Goal: Information Seeking & Learning: Find specific page/section

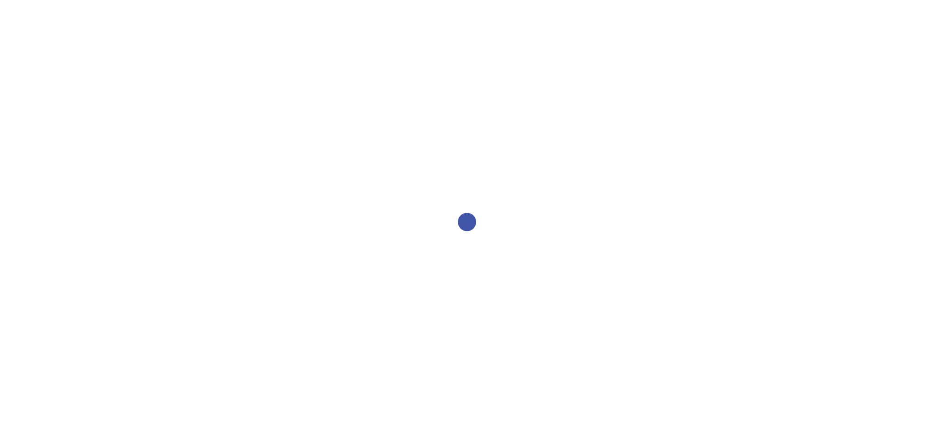
select select "2bed604d-1099-4043-b1bc-2365e8740244"
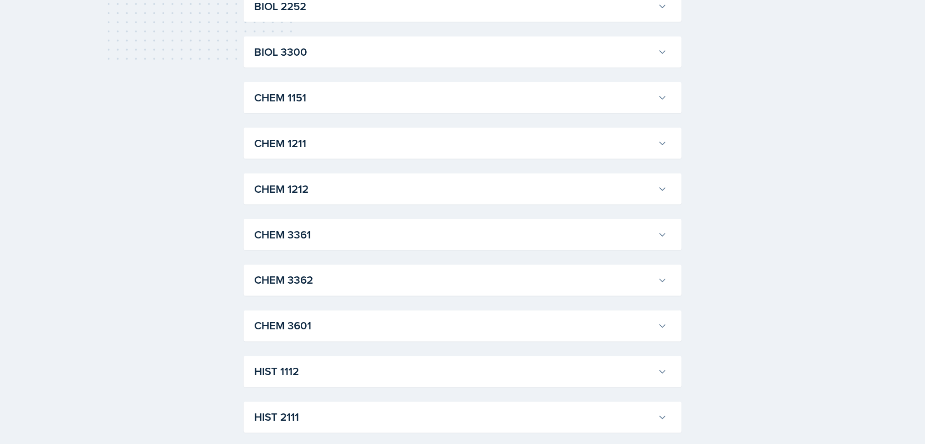
scroll to position [545, 0]
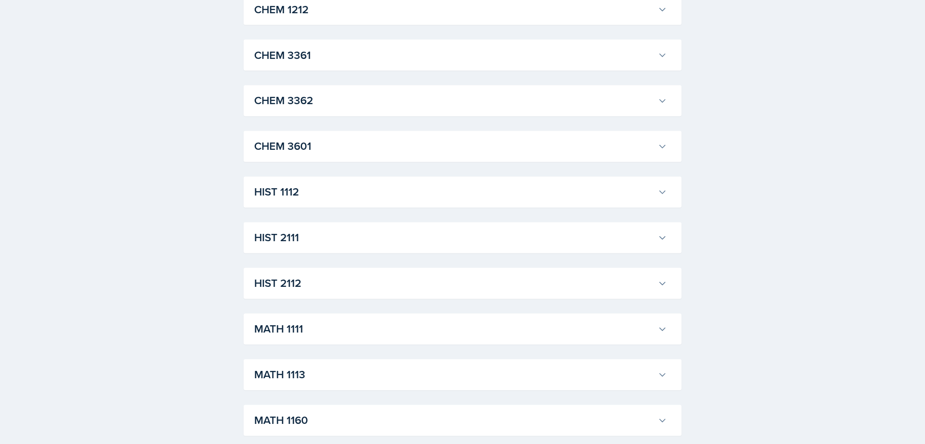
click at [381, 194] on h3 "HIST 1112" at bounding box center [455, 192] width 400 height 16
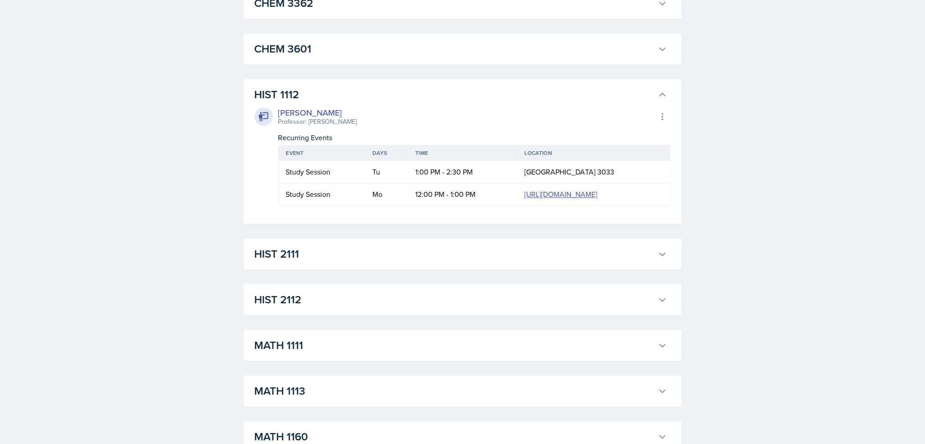
scroll to position [645, 0]
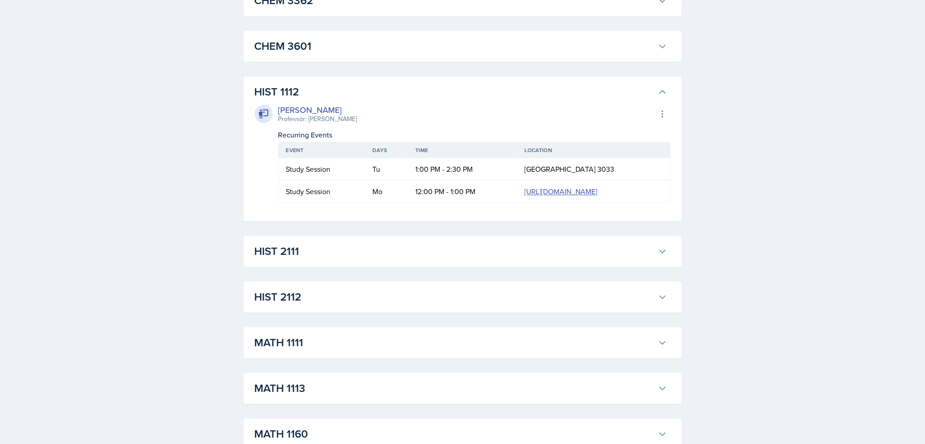
click at [381, 261] on button "HIST 2111" at bounding box center [461, 251] width 416 height 20
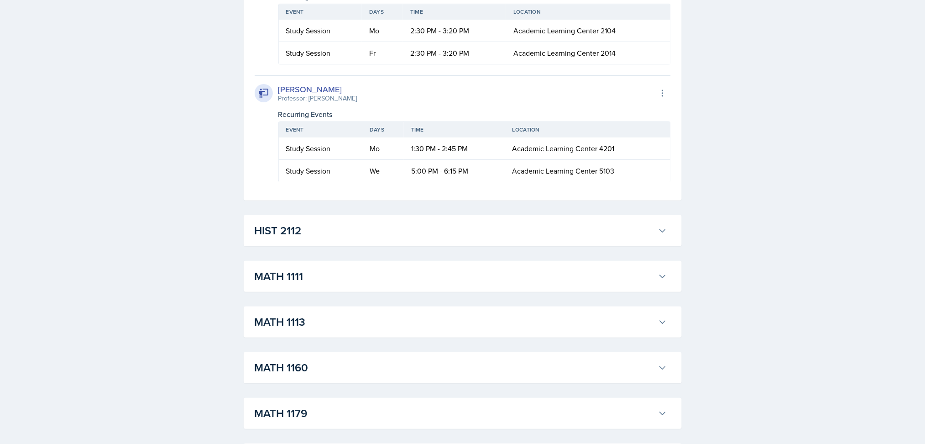
scroll to position [1424, 0]
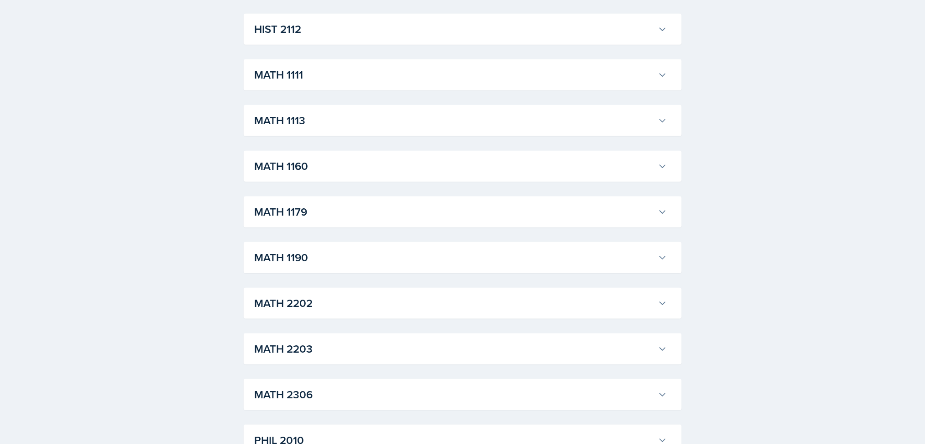
click at [628, 37] on h3 "HIST 2112" at bounding box center [455, 29] width 400 height 16
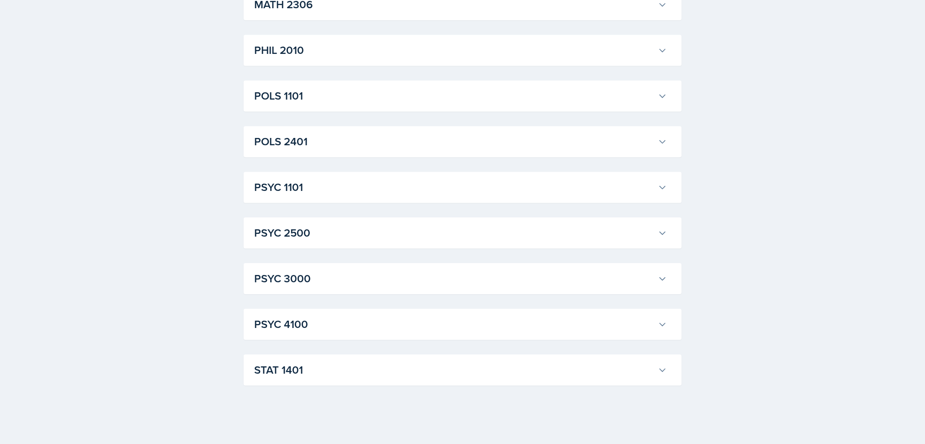
scroll to position [2265, 0]
click at [564, 195] on h3 "PSYC 1101" at bounding box center [455, 187] width 400 height 16
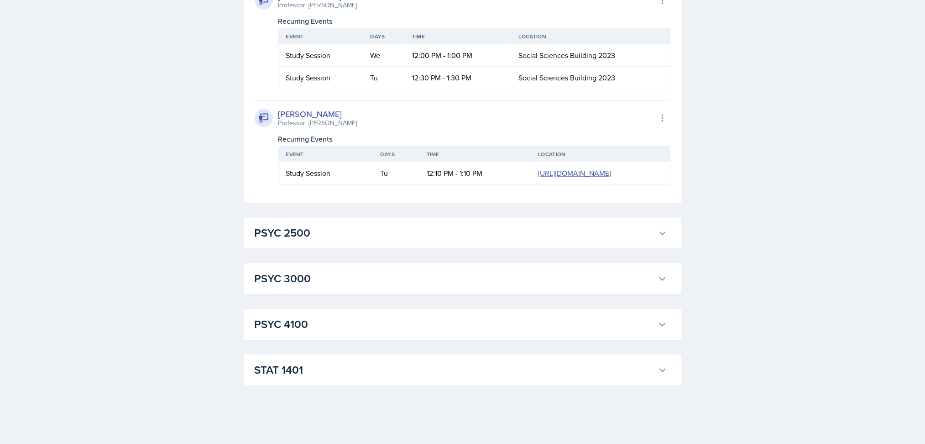
scroll to position [3761, 0]
click at [638, 276] on h3 "PSYC 3000" at bounding box center [455, 278] width 400 height 16
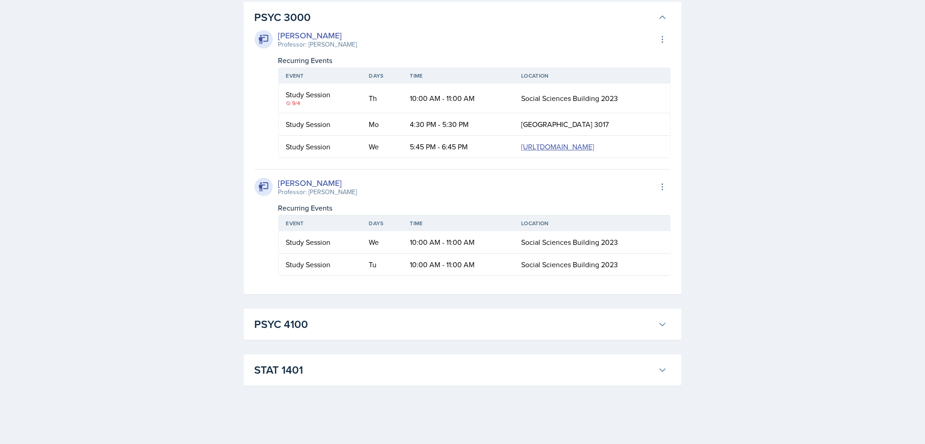
scroll to position [4123, 0]
click at [638, 327] on h3 "PSYC 4100" at bounding box center [455, 324] width 400 height 16
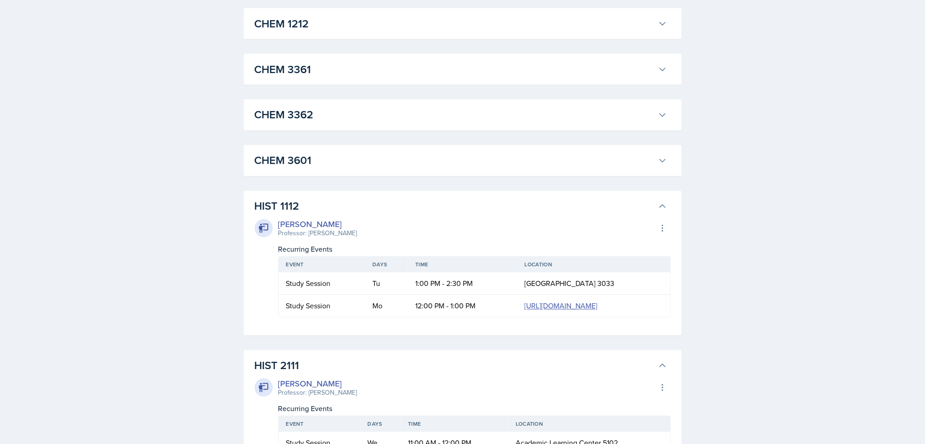
scroll to position [0, 0]
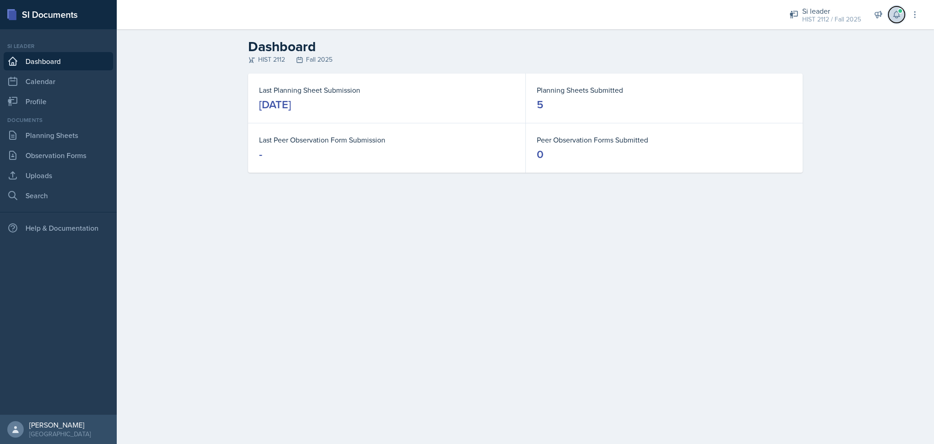
click at [895, 16] on icon at bounding box center [897, 14] width 6 height 7
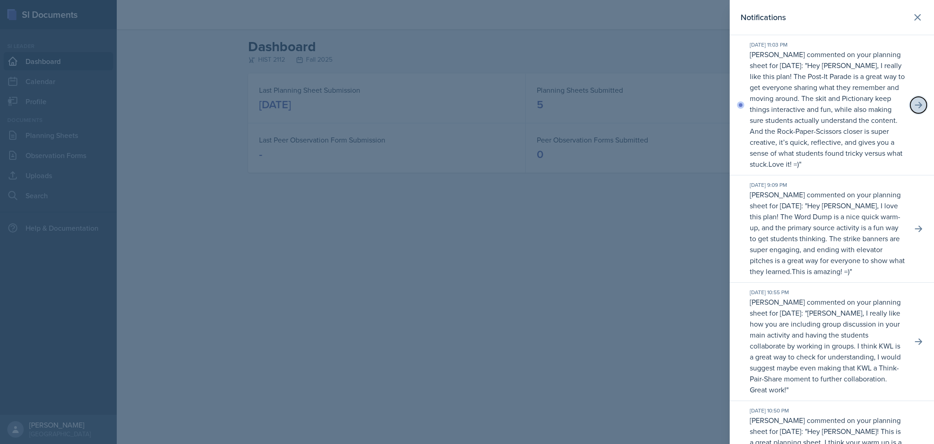
click at [917, 113] on button at bounding box center [919, 105] width 16 height 16
click at [911, 112] on button at bounding box center [919, 105] width 16 height 16
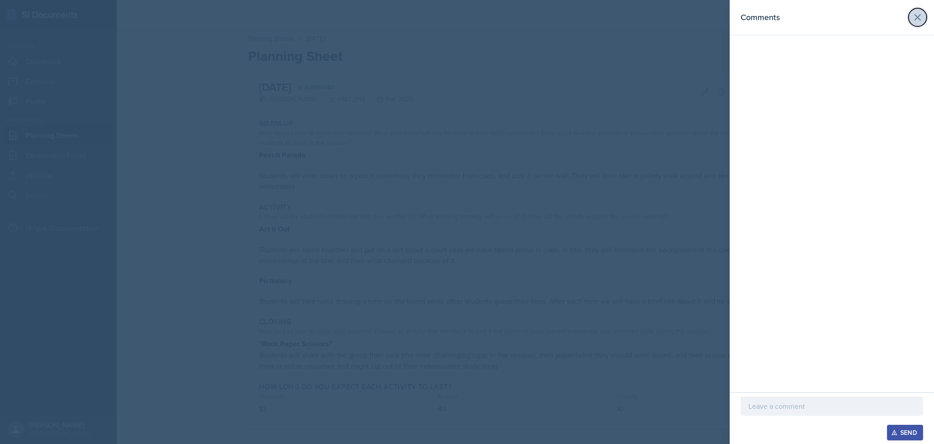
click at [920, 20] on icon at bounding box center [918, 17] width 11 height 11
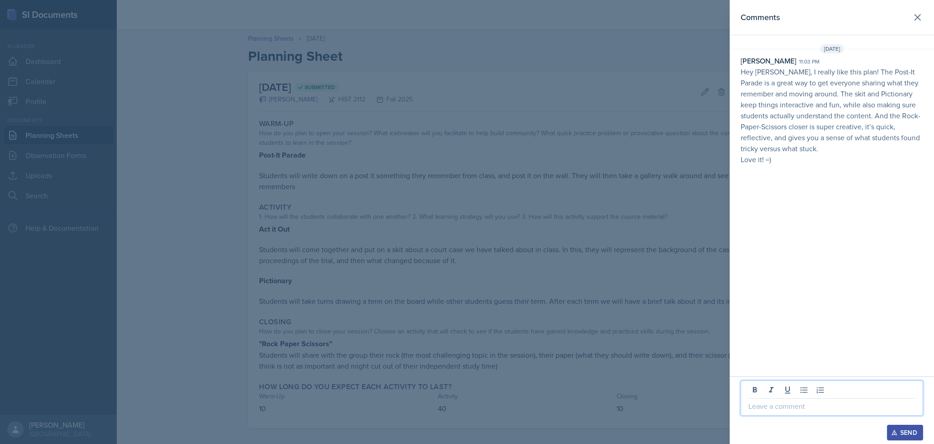
click at [811, 407] on p at bounding box center [832, 405] width 167 height 11
click at [904, 438] on button "Send" at bounding box center [905, 432] width 36 height 16
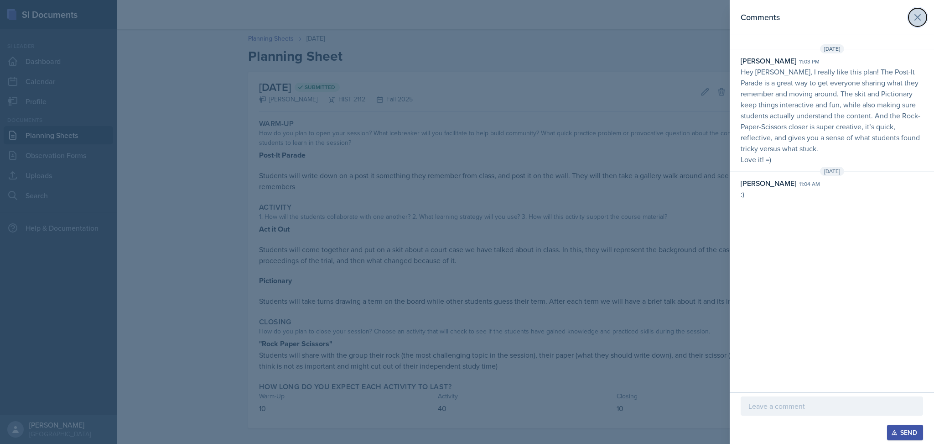
click at [919, 13] on icon at bounding box center [918, 17] width 11 height 11
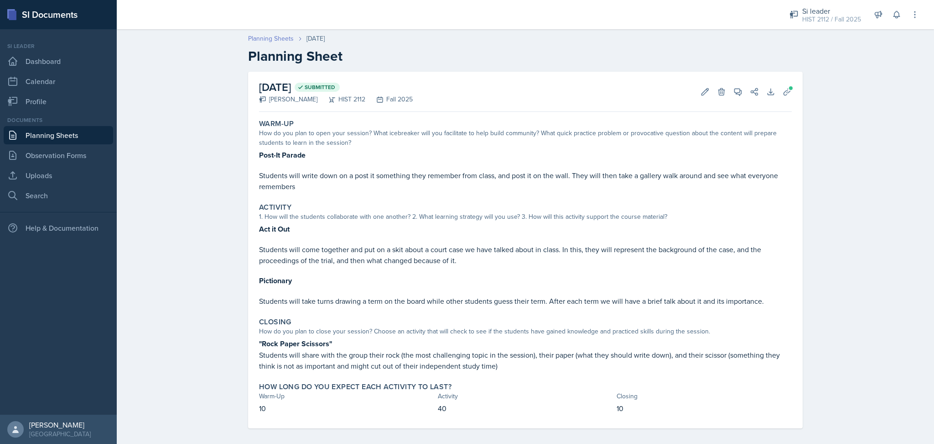
click at [268, 37] on link "Planning Sheets" at bounding box center [271, 39] width 46 height 10
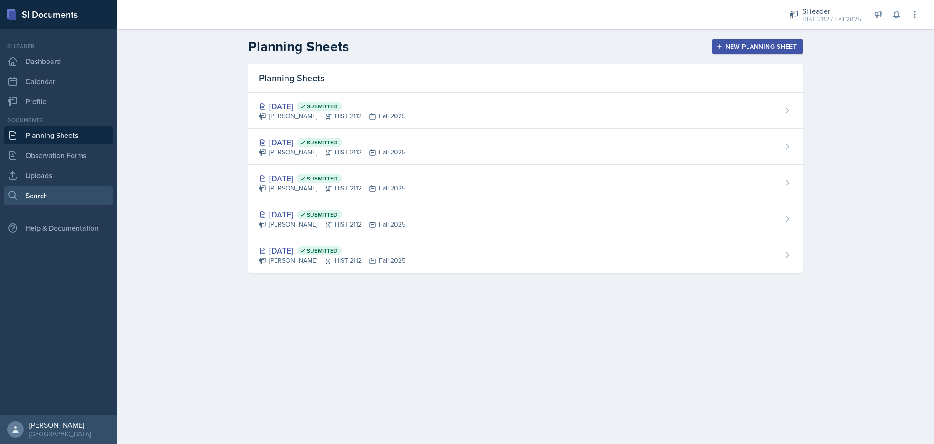
click at [39, 188] on link "Search" at bounding box center [59, 195] width 110 height 18
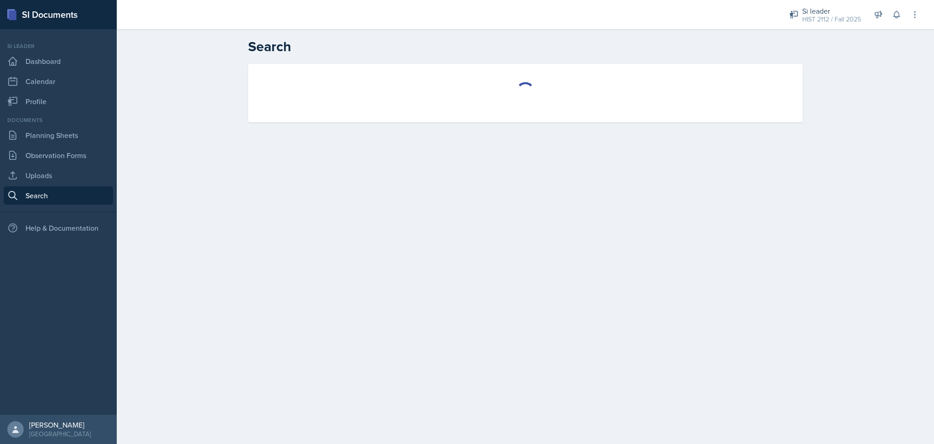
select select "all"
select select "1"
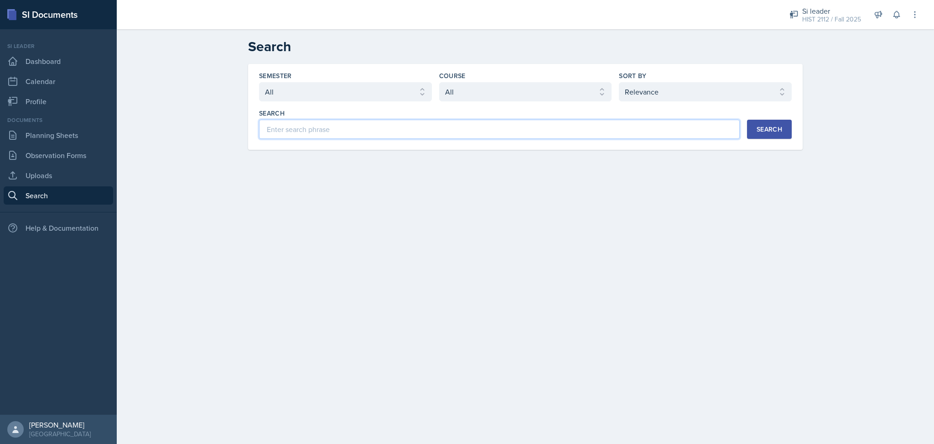
click at [393, 132] on input at bounding box center [499, 129] width 481 height 19
click at [361, 88] on select "Select semester All Fall 2025 Summer 2025 Spring 2025 Fall 2024 Summer 2024 Spr…" at bounding box center [345, 91] width 173 height 19
select select "2bed604d-1099-4043-b1bc-2365e8740244"
click at [259, 82] on select "Select semester All Fall 2025 Summer 2025 Spring 2025 Fall 2024 Summer 2024 Spr…" at bounding box center [345, 91] width 173 height 19
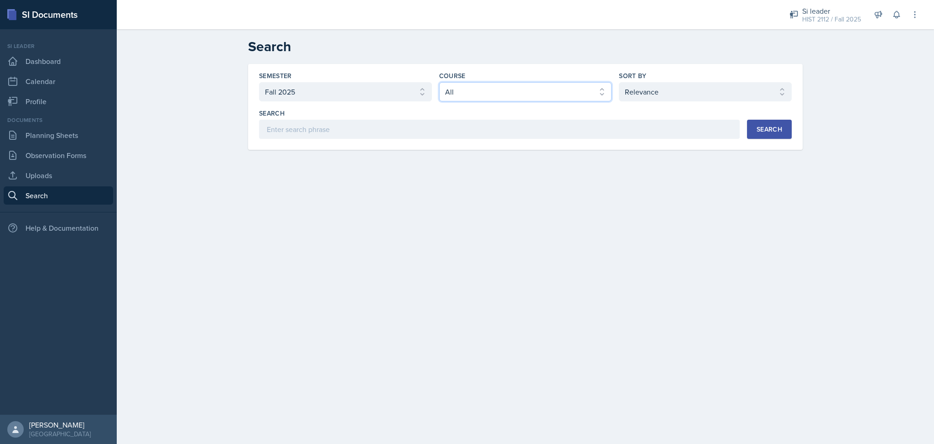
click at [506, 92] on select "Select course All ACCT 2101 ACCT 2102 ACCT 4050 ANTH 1102 ANTH 3301 ARCH 1000 A…" at bounding box center [525, 91] width 173 height 19
select select "4b35a4de-7cc5-41bb-ac1b-ec0866e1a687"
click at [439, 82] on select "Select course All ACCT 2101 ACCT 2102 ACCT 4050 ANTH 1102 ANTH 3301 ARCH 1000 A…" at bounding box center [525, 91] width 173 height 19
click at [772, 130] on div "Search" at bounding box center [770, 128] width 26 height 7
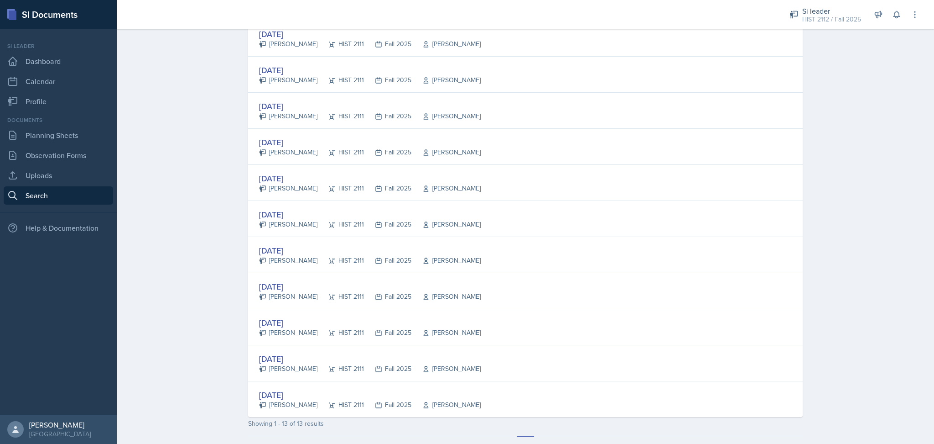
scroll to position [232, 0]
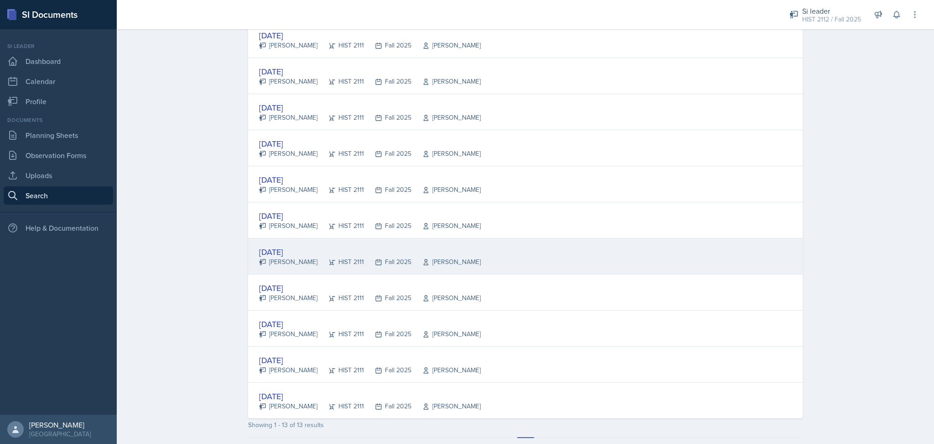
click at [498, 259] on div "[DATE] [PERSON_NAME] HIST 2111 Fall 2025 [PERSON_NAME]" at bounding box center [525, 256] width 555 height 36
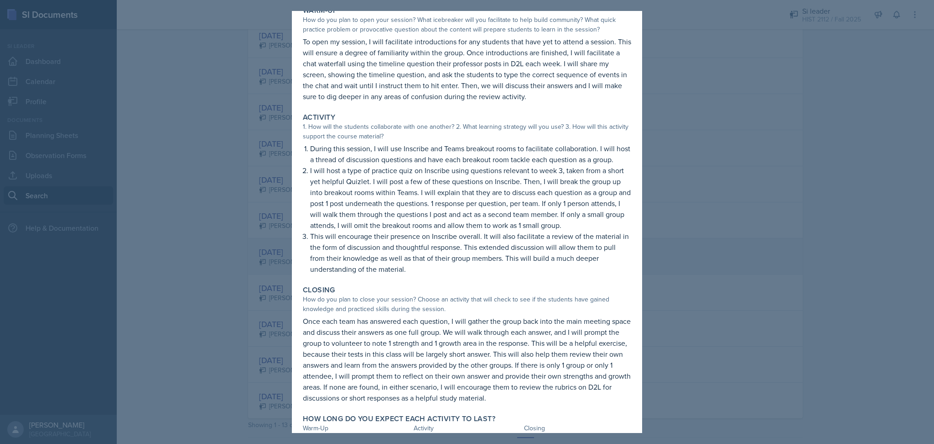
scroll to position [101, 0]
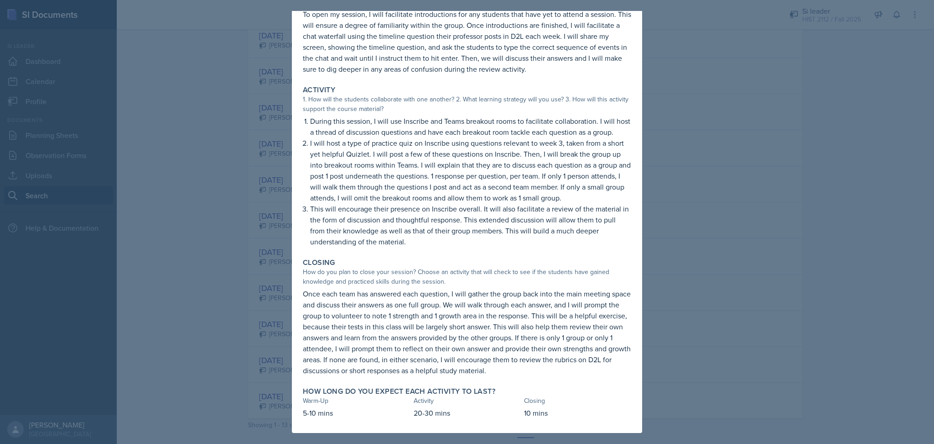
click at [800, 207] on div at bounding box center [467, 222] width 934 height 444
